Goal: Task Accomplishment & Management: Use online tool/utility

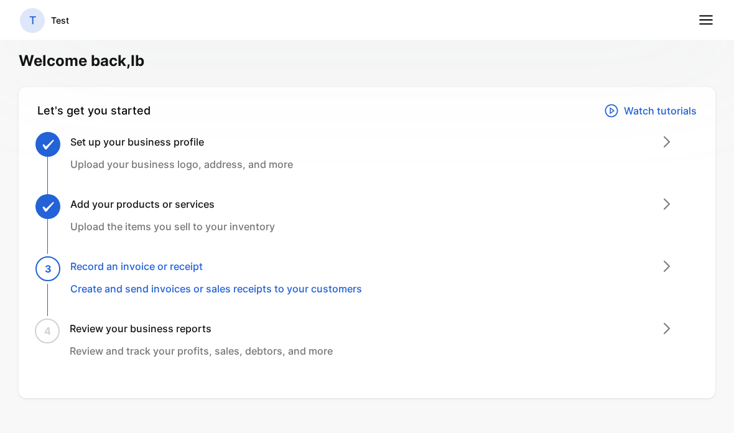
click at [345, 279] on div "3 Record an invoice or receipt Create and send invoices or sales receipts to yo…" at bounding box center [216, 277] width 292 height 37
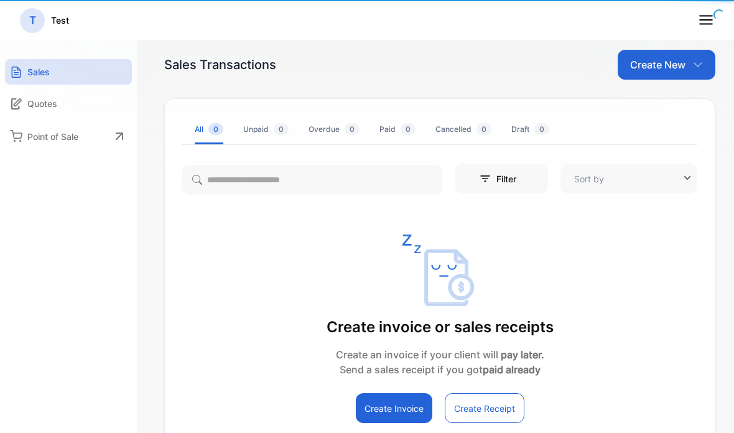
type input "**********"
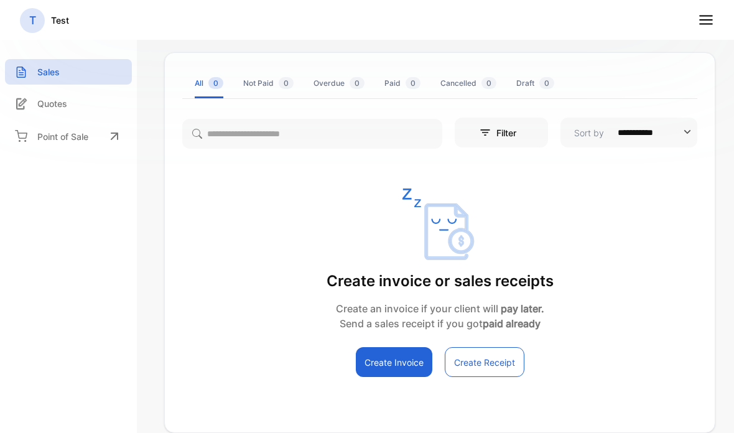
scroll to position [55, 0]
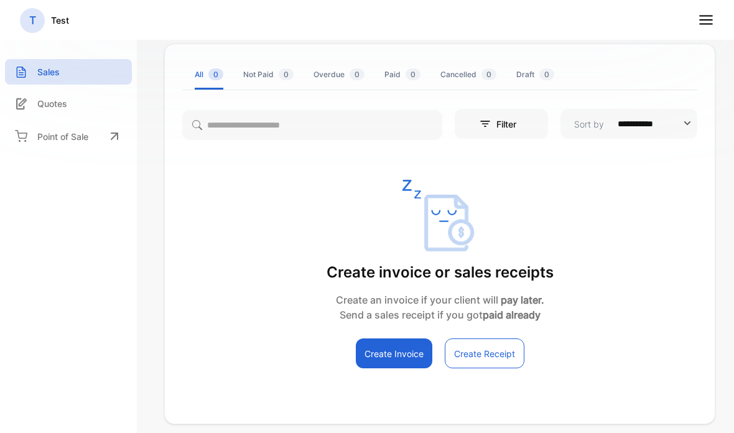
click at [402, 352] on button "Create Invoice" at bounding box center [394, 353] width 77 height 30
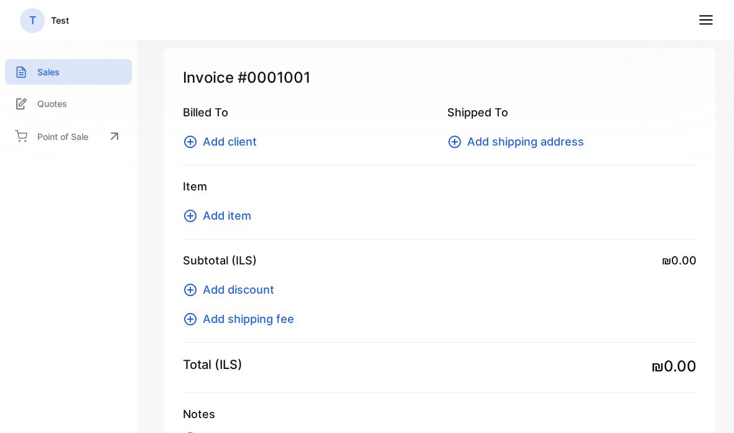
click at [239, 137] on span "Add client" at bounding box center [230, 141] width 54 height 17
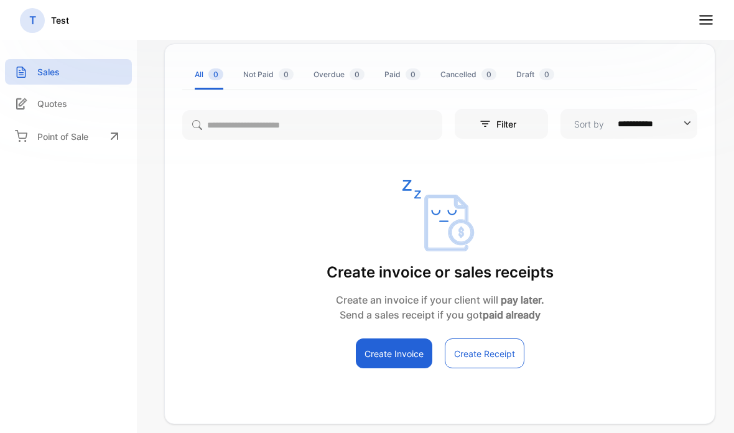
click at [488, 348] on button "Create Receipt" at bounding box center [485, 353] width 80 height 30
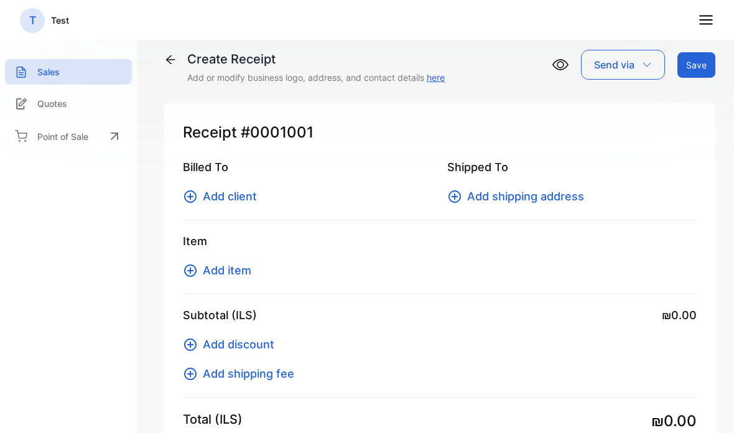
click at [165, 67] on div "Create Receipt Add or modify business logo, address, and contact details here" at bounding box center [304, 67] width 281 height 34
click at [175, 54] on icon at bounding box center [170, 60] width 12 height 12
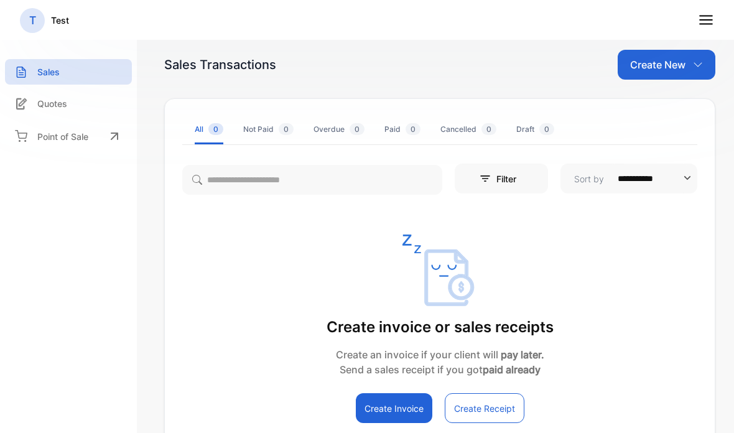
click at [109, 114] on div "Quotes" at bounding box center [68, 104] width 127 height 26
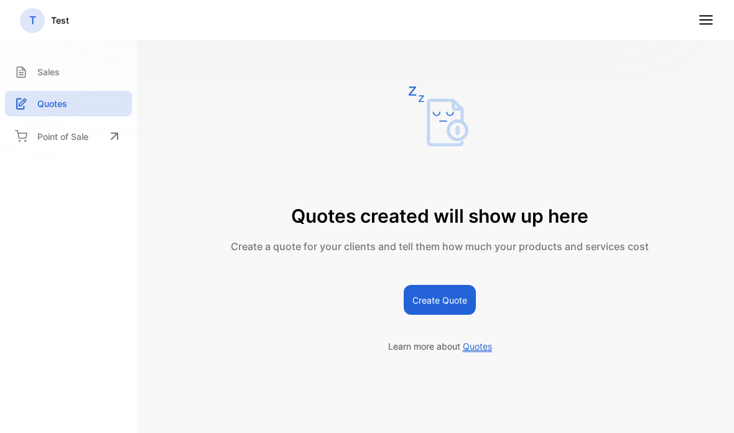
click at [98, 98] on div "Quotes" at bounding box center [68, 104] width 127 height 26
click at [701, 24] on line at bounding box center [706, 24] width 12 height 0
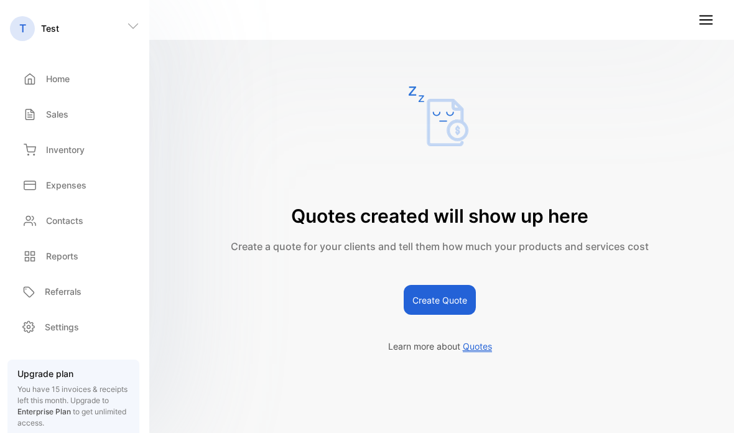
click at [702, 16] on line at bounding box center [706, 16] width 12 height 0
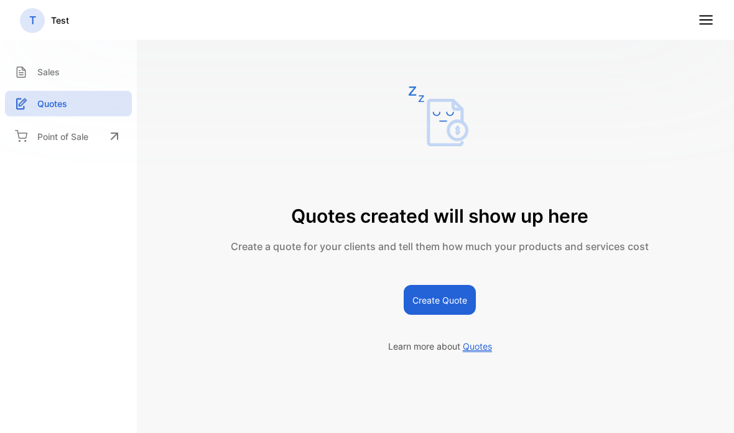
click at [539, 99] on div "Quotes created will show up here Create a quote for your clients and tell them …" at bounding box center [440, 151] width 418 height 203
